Goal: Transaction & Acquisition: Purchase product/service

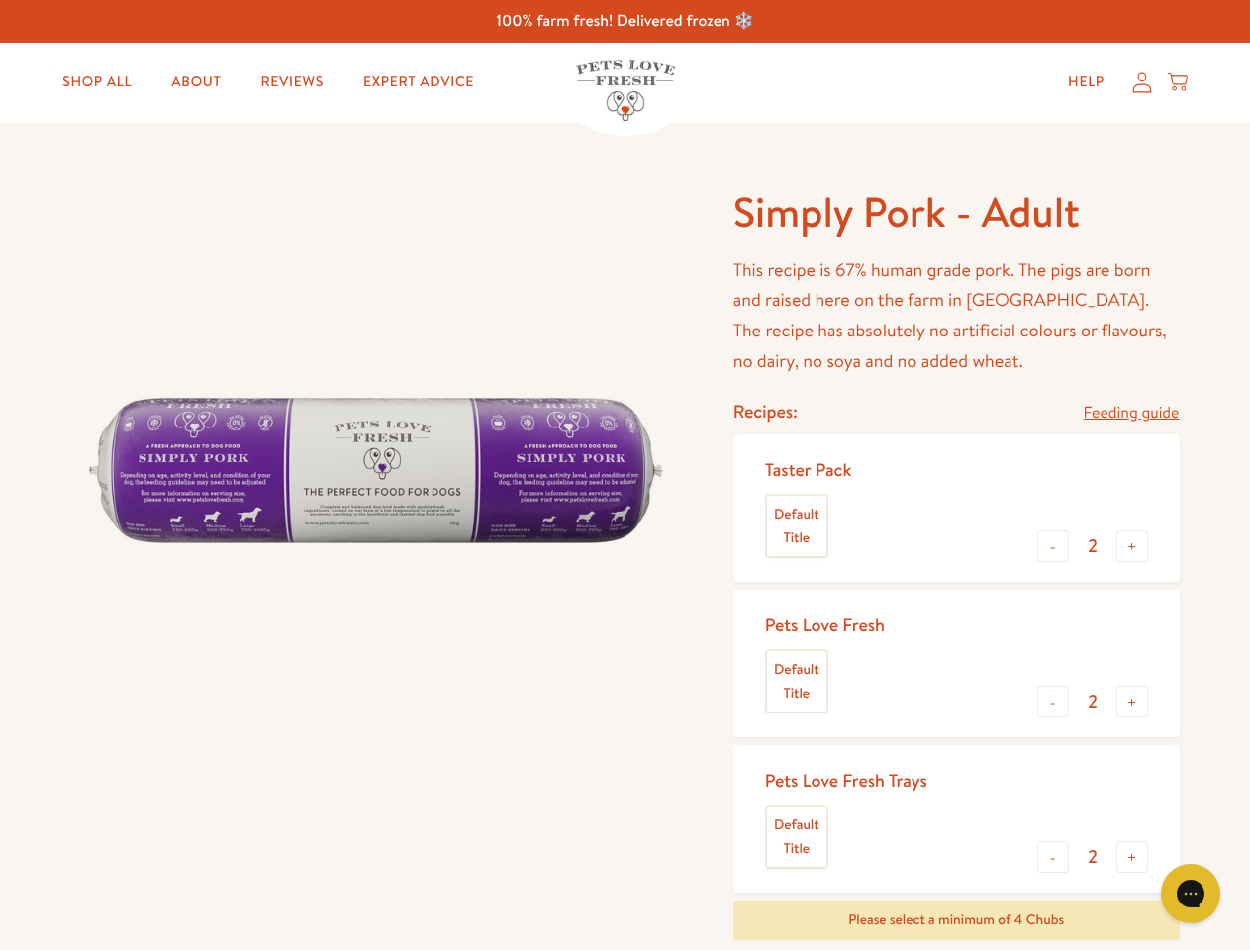
click at [624, 475] on img at bounding box center [378, 478] width 614 height 587
click at [1131, 413] on link "Feeding guide" at bounding box center [1131, 413] width 96 height 27
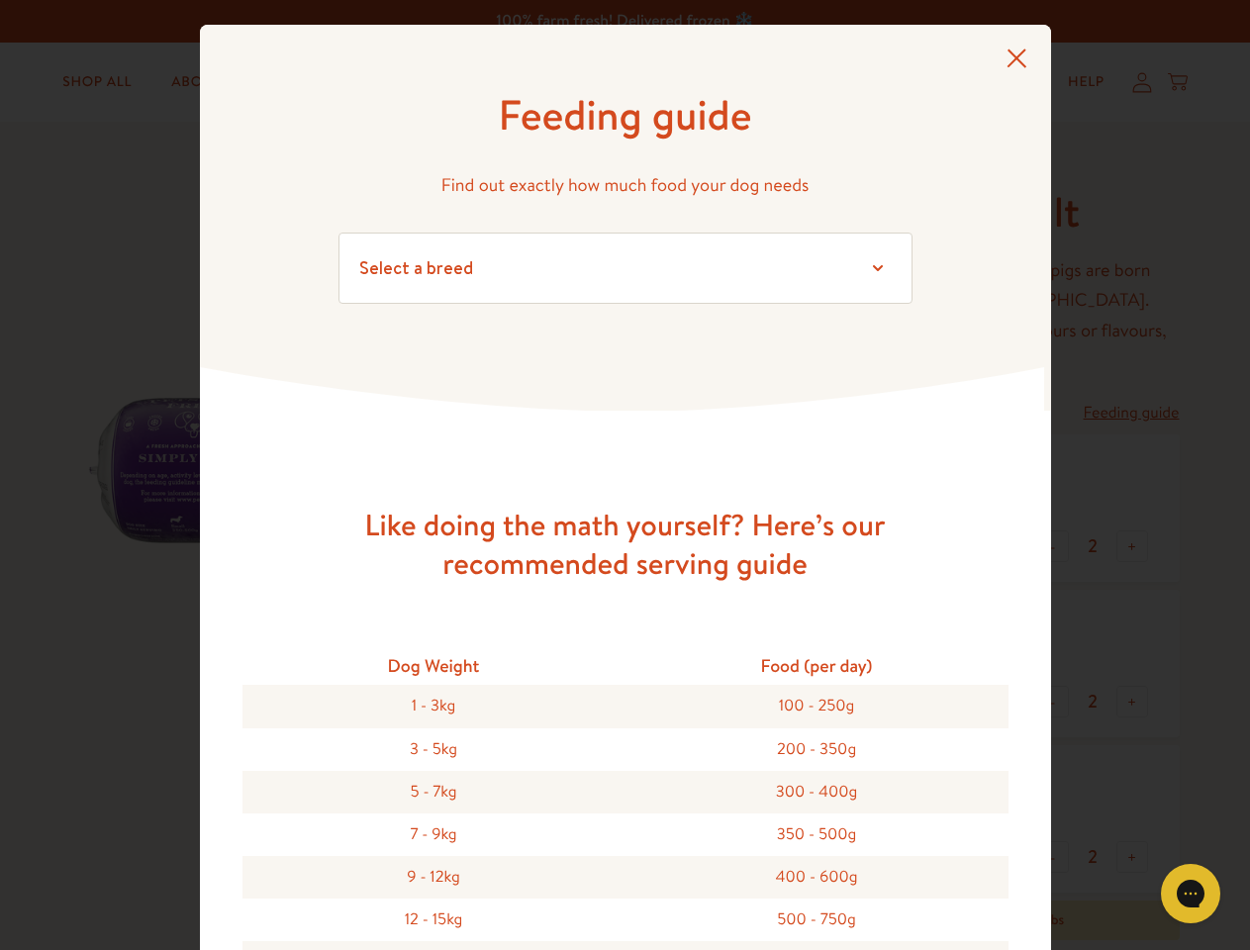
click at [1053, 546] on div "Feeding guide Find out exactly how much food your dog needs Select a breed Affe…" at bounding box center [625, 475] width 1250 height 950
click at [1132, 546] on button "+" at bounding box center [1132, 546] width 32 height 32
type input "3"
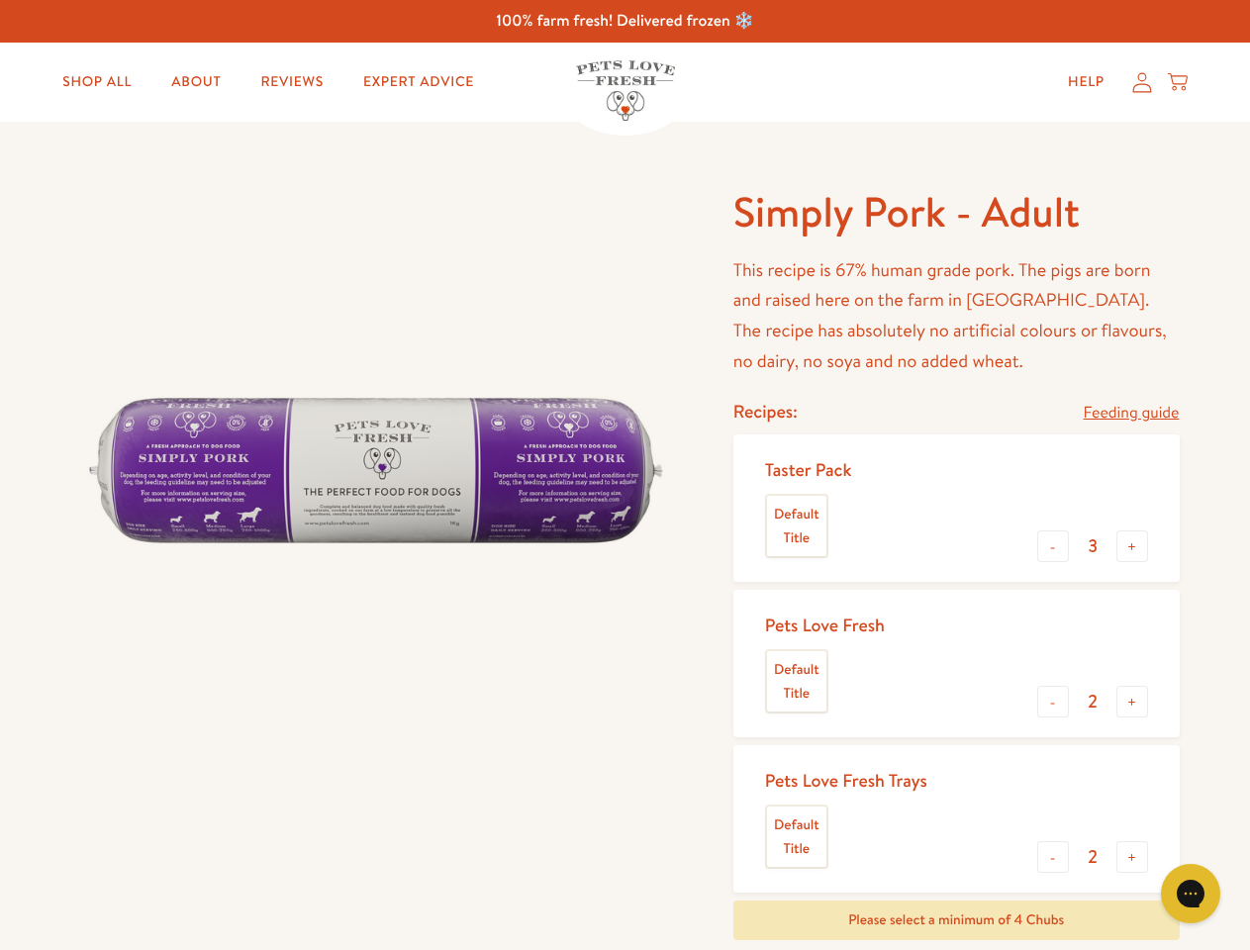
click at [1053, 702] on button "-" at bounding box center [1053, 702] width 32 height 32
click at [1132, 702] on button "+" at bounding box center [1132, 702] width 32 height 32
type input "2"
click at [1053, 857] on button "-" at bounding box center [1053, 857] width 32 height 32
click at [1132, 857] on button "+" at bounding box center [1132, 857] width 32 height 32
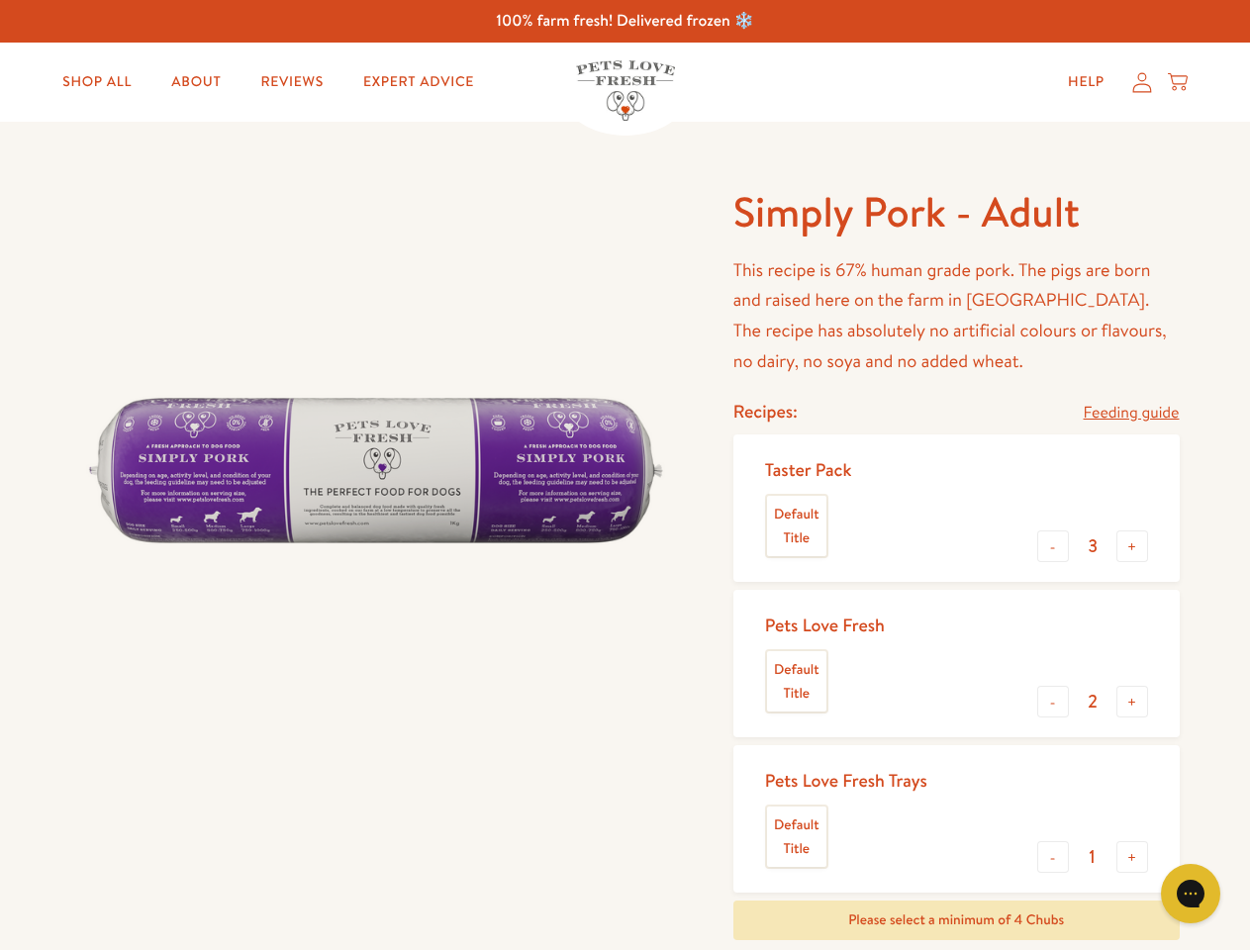
type input "2"
